Goal: Use online tool/utility: Utilize a website feature to perform a specific function

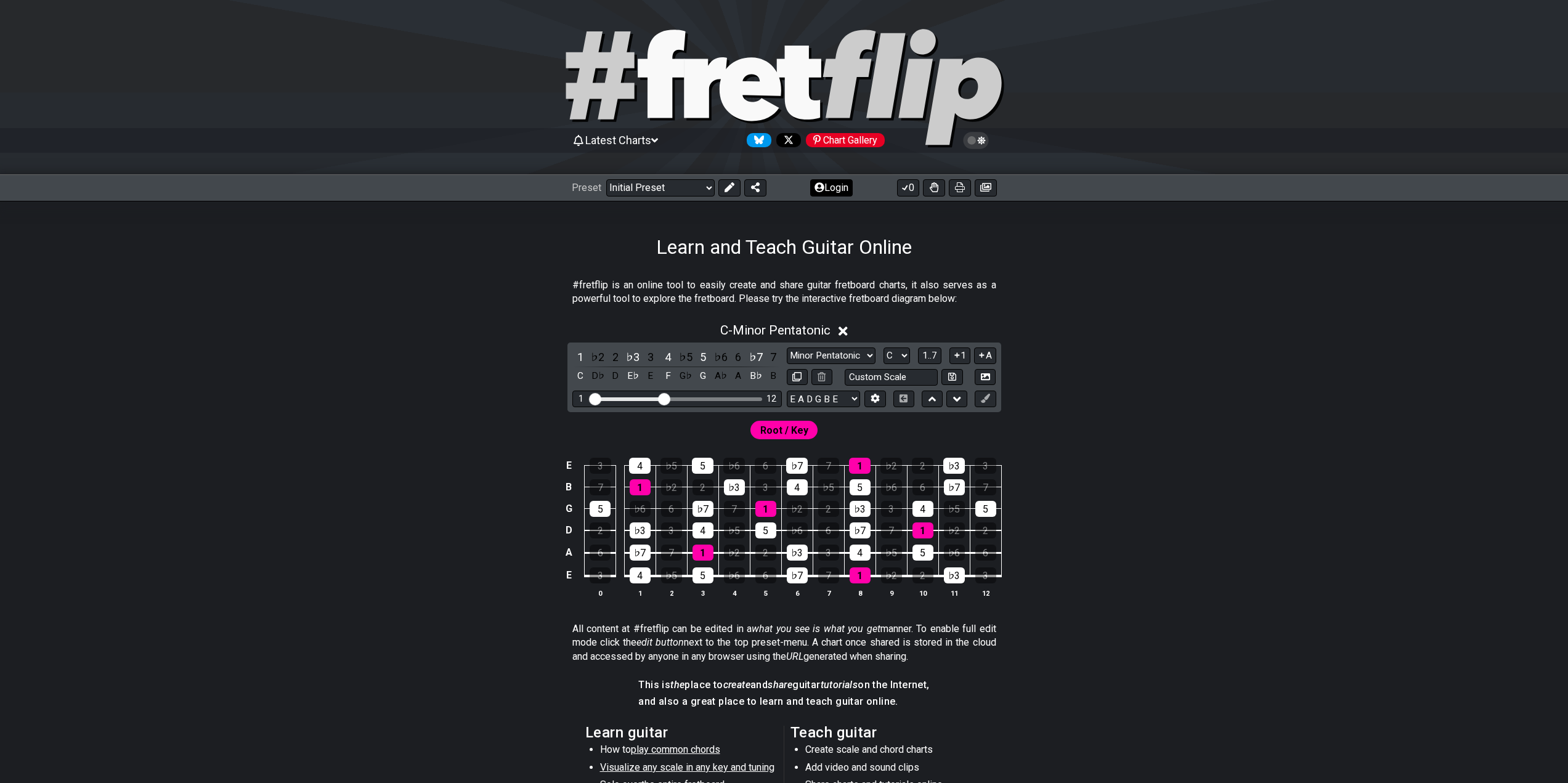
click at [846, 186] on button "Login" at bounding box center [831, 188] width 43 height 17
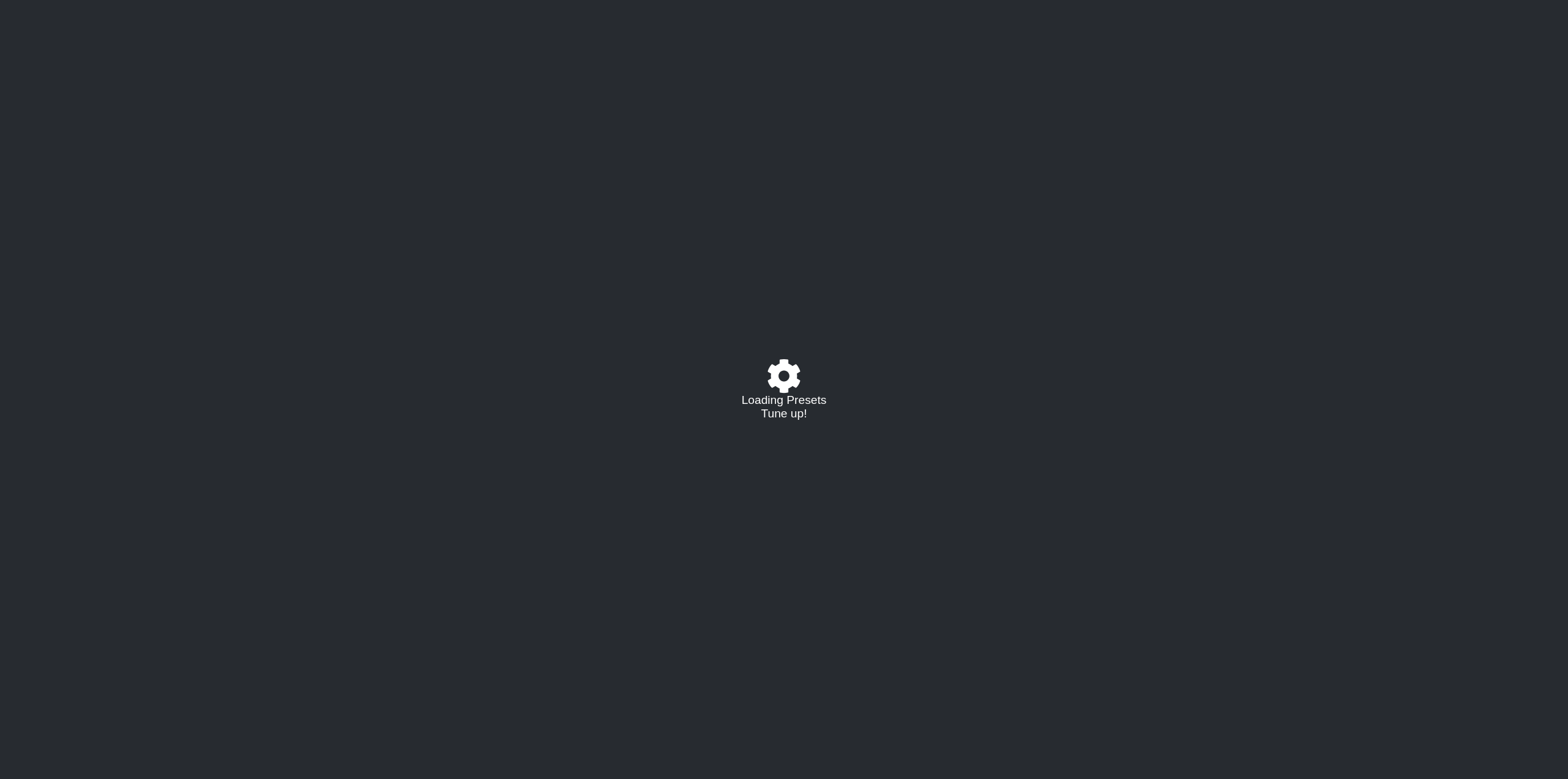
select select "C"
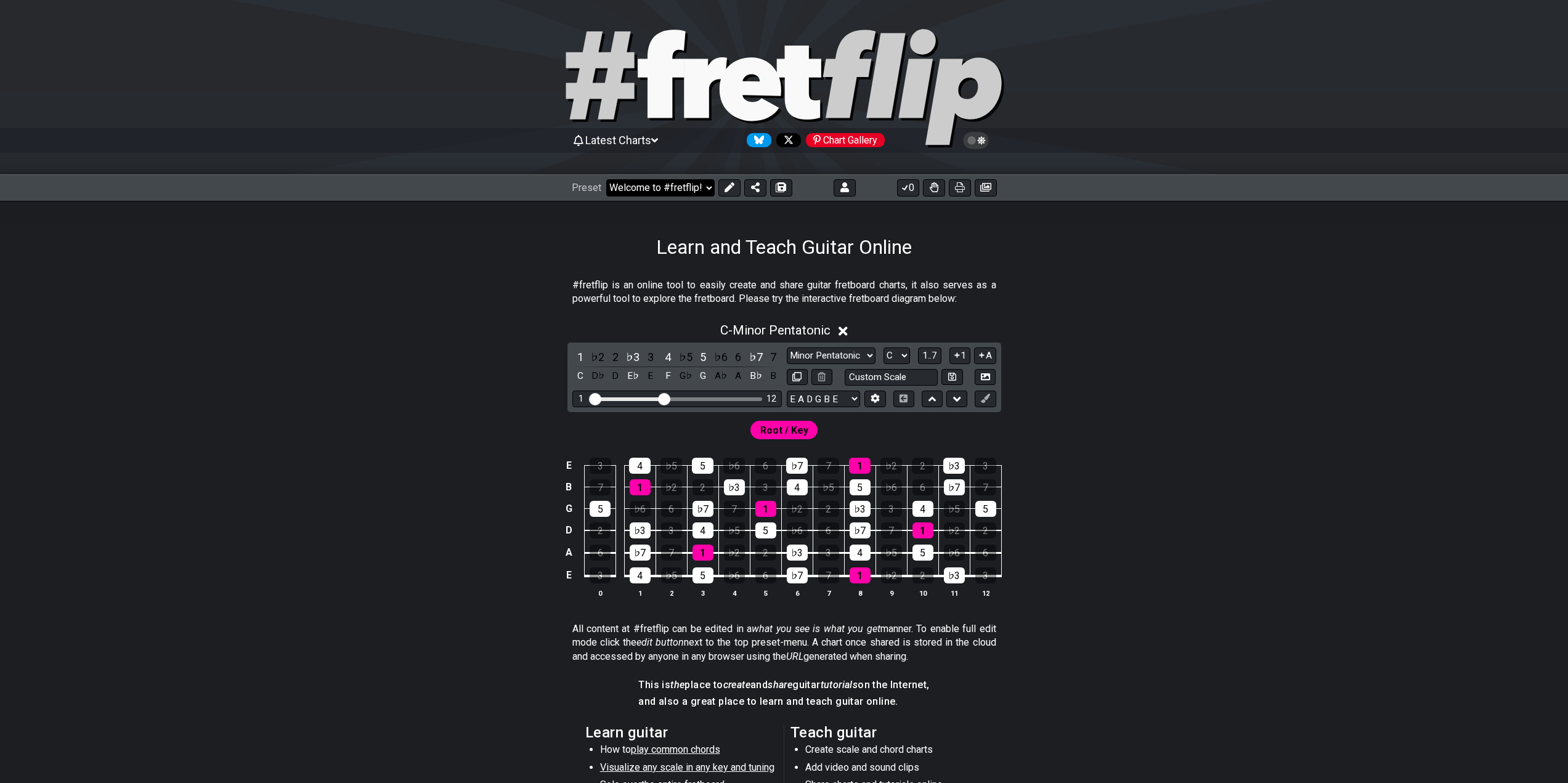
click at [677, 190] on select "Welcome to #fretflip! Initial Preset Custom Preset Learn and Teach Guitar Onlin…" at bounding box center [660, 188] width 108 height 17
click at [606, 180] on select "Welcome to #fretflip! Initial Preset Custom Preset Learn and Teach Guitar Onlin…" at bounding box center [660, 188] width 108 height 17
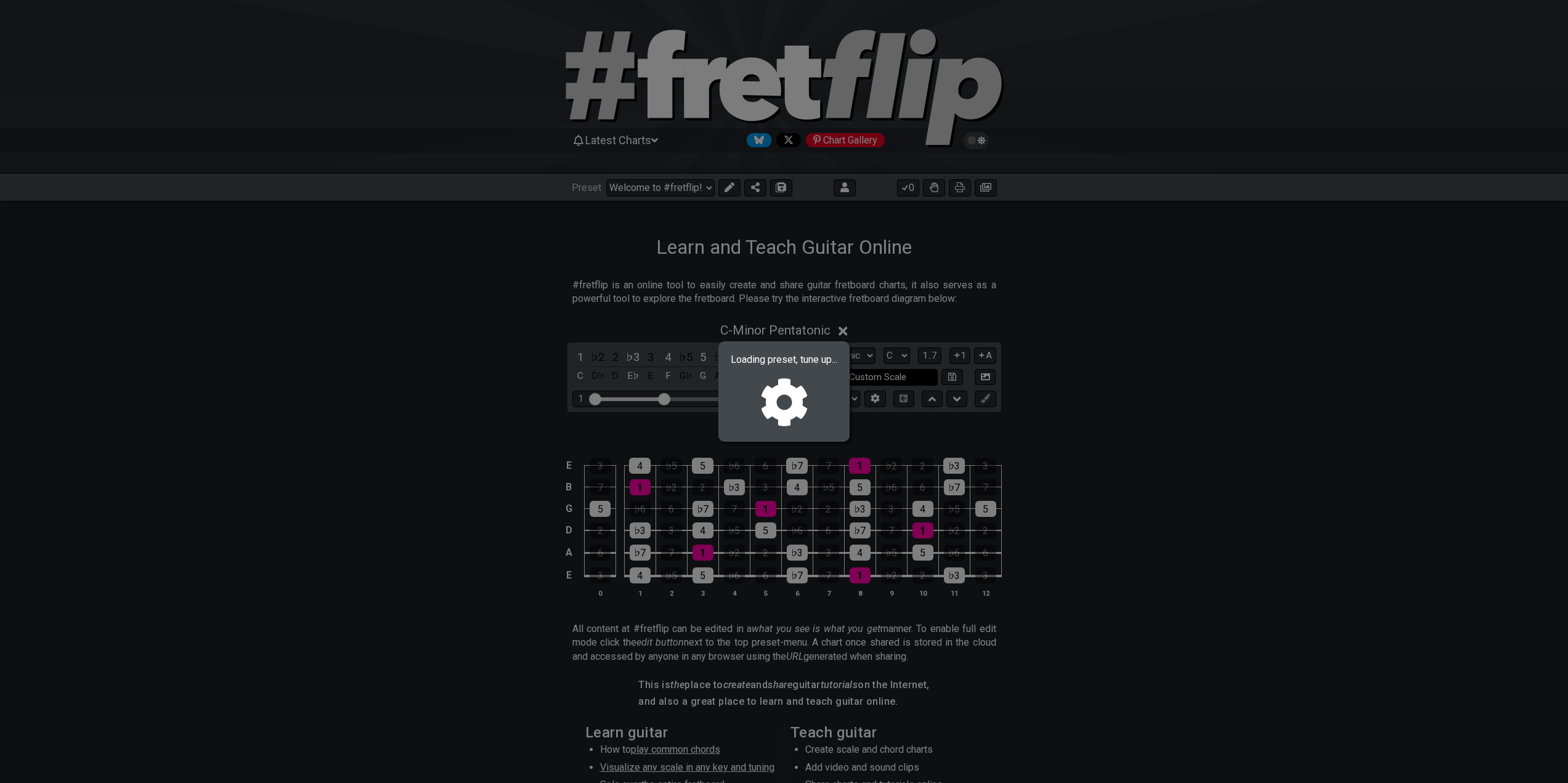
select select "/02MXTBB3"
select select "Minor / Aeolian"
select select "B E A D G B E"
select select "C"
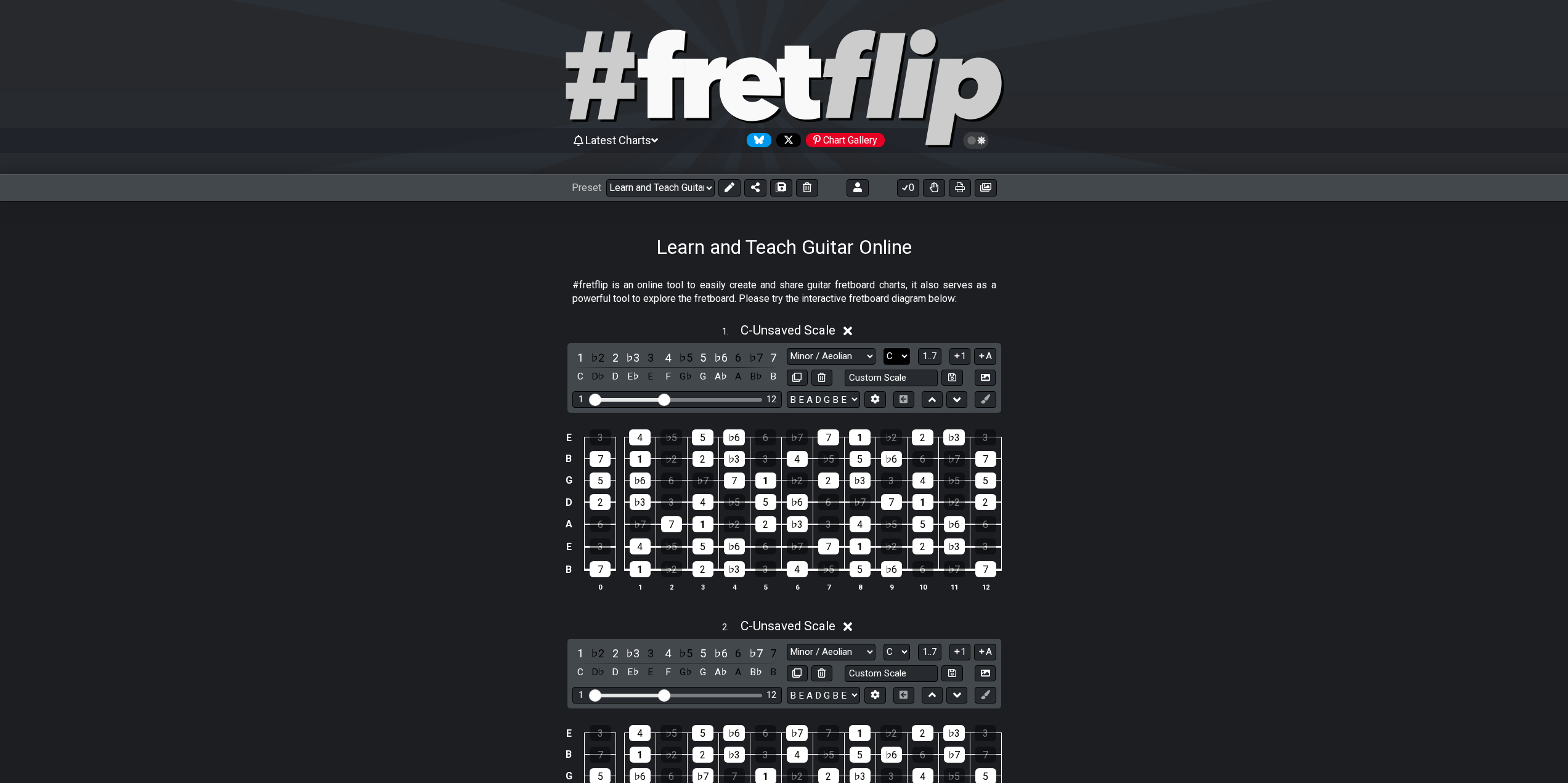
click at [899, 355] on select "A♭ A A♯ B♭ B C C♯ D♭ D D♯ E♭ E F F♯ G♭ G G♯" at bounding box center [897, 356] width 27 height 17
click at [884, 348] on select "A♭ A A♯ B♭ B C C♯ D♭ D D♯ E♭ E F F♯ G♭ G G♯" at bounding box center [897, 356] width 27 height 17
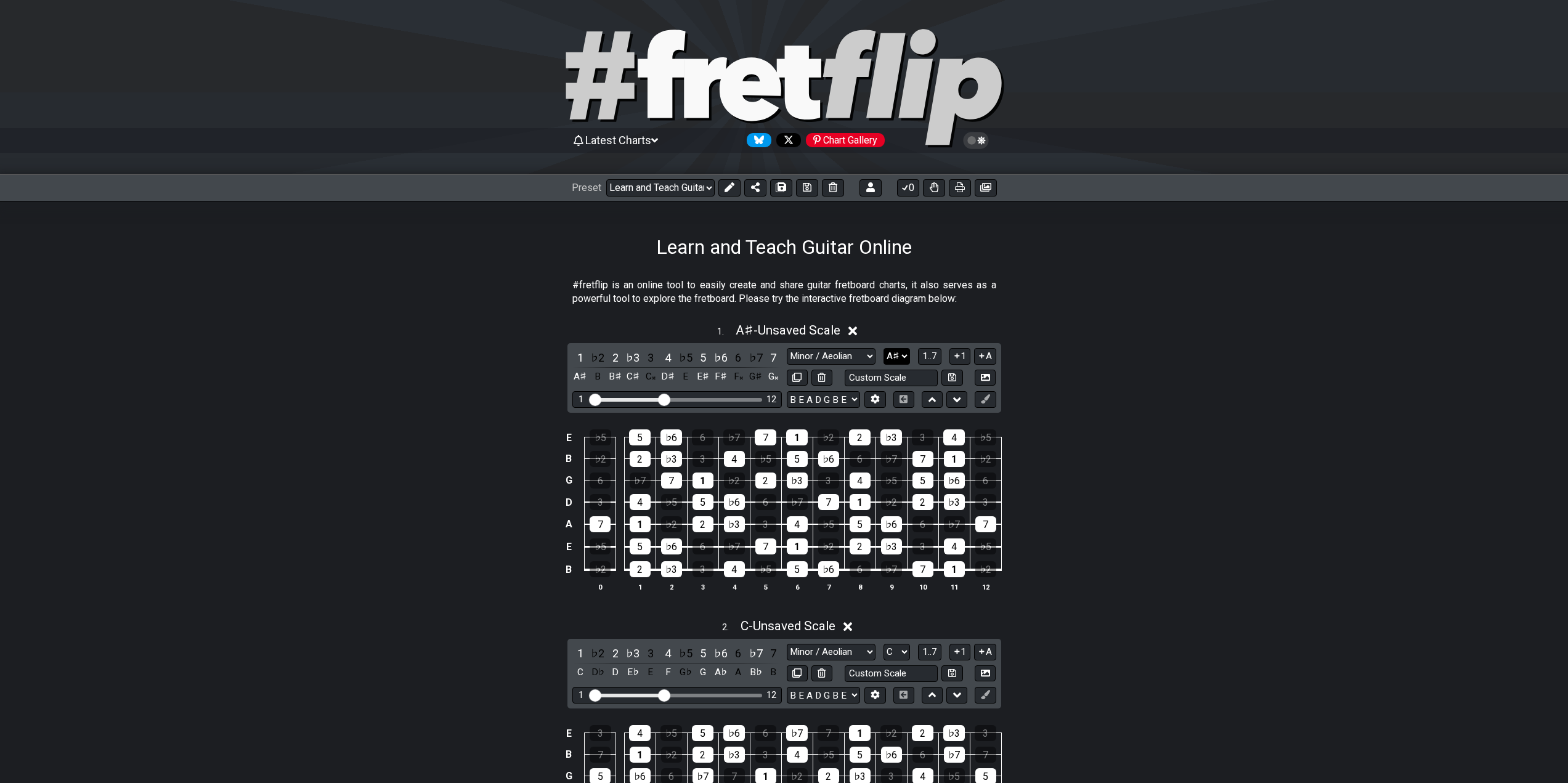
click at [900, 354] on select "A♭ A A♯ B♭ B C C♯ D♭ D D♯ E♭ E F F♯ G♭ G G♯" at bounding box center [897, 356] width 27 height 17
select select "Ab"
click at [884, 348] on select "A♭ A A♯ B♭ B C C♯ D♭ D D♯ E♭ E F F♯ G♭ G G♯" at bounding box center [897, 356] width 27 height 17
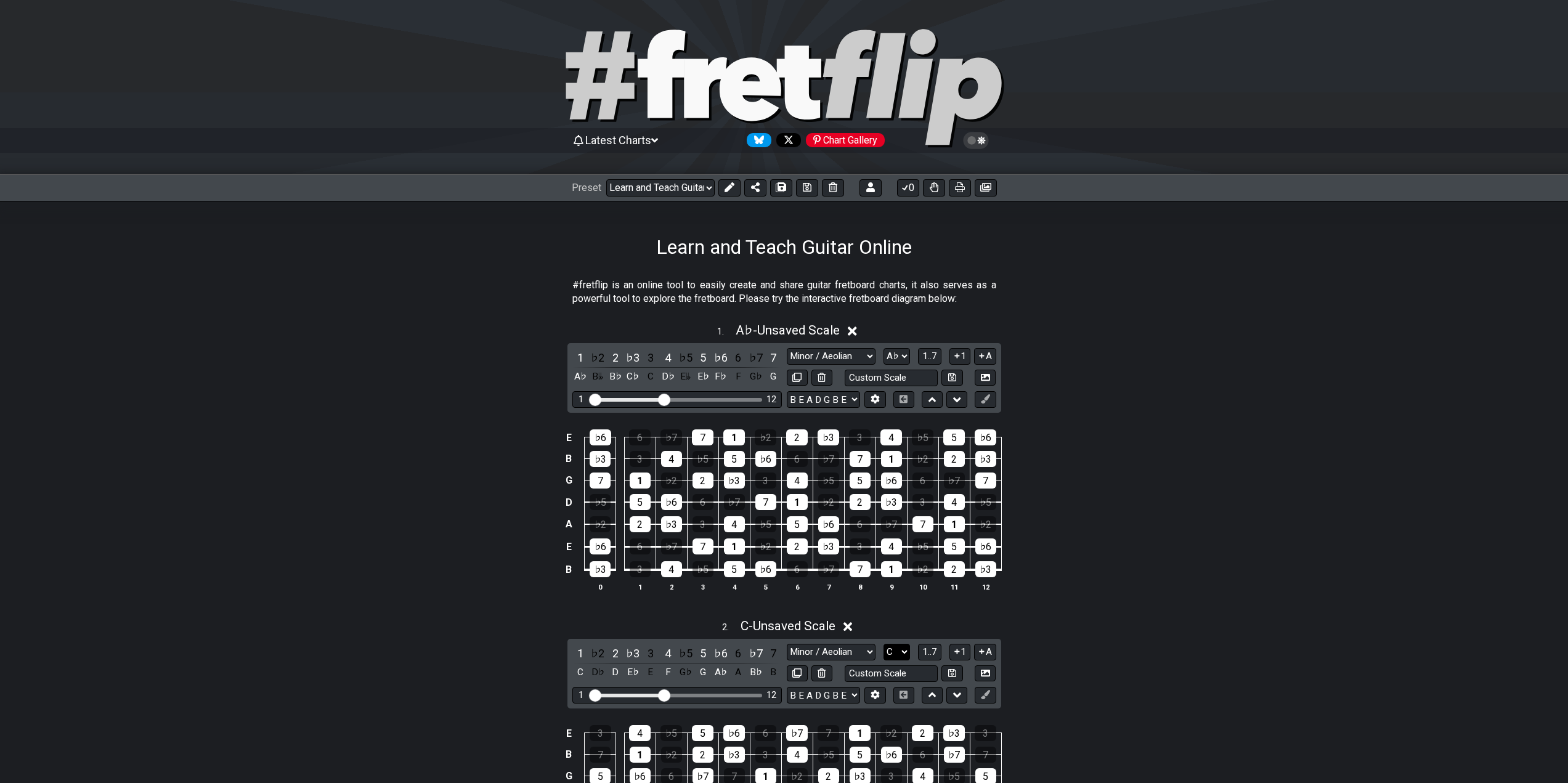
click at [898, 650] on select "A♭ A A♯ B♭ B C C♯ D♭ D D♯ E♭ E F F♯ G♭ G G♯" at bounding box center [897, 652] width 27 height 17
select select "Ab"
click at [884, 644] on select "A♭ A A♯ B♭ B C C♯ D♭ D D♯ E♭ E F F♯ G♭ G G♯" at bounding box center [897, 652] width 27 height 17
